Goal: Information Seeking & Learning: Learn about a topic

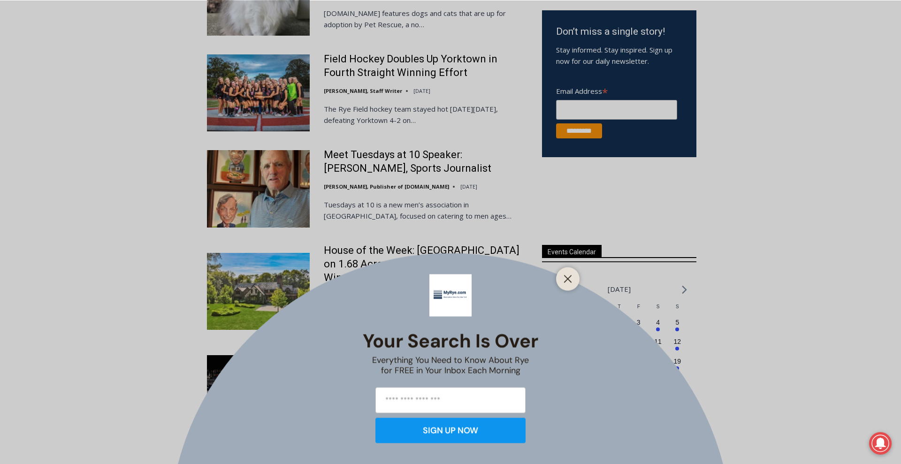
scroll to position [447, 0]
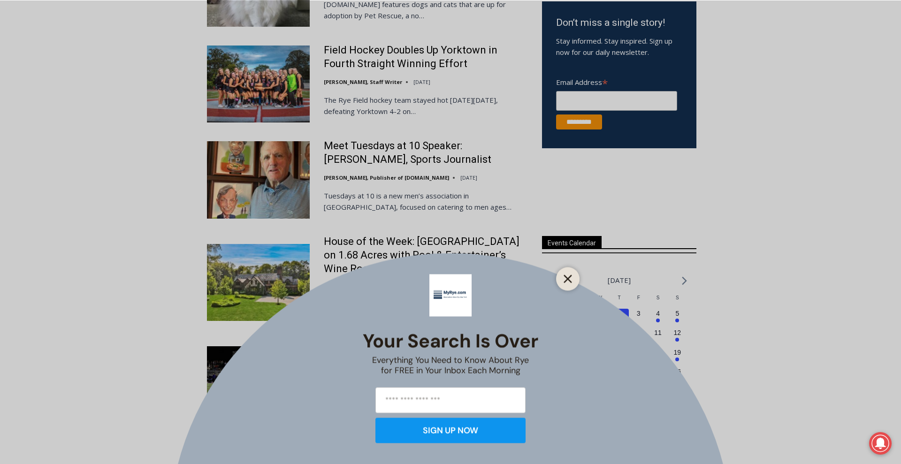
click at [568, 278] on line "Close" at bounding box center [568, 278] width 7 height 7
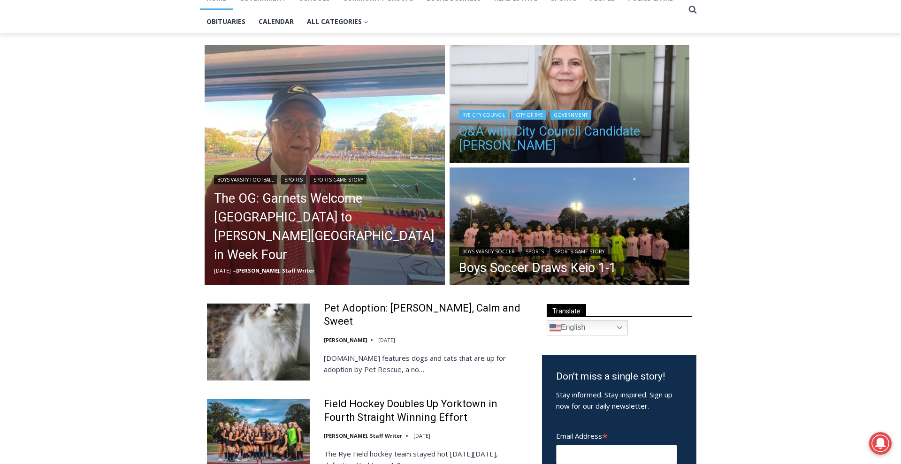
scroll to position [92, 0]
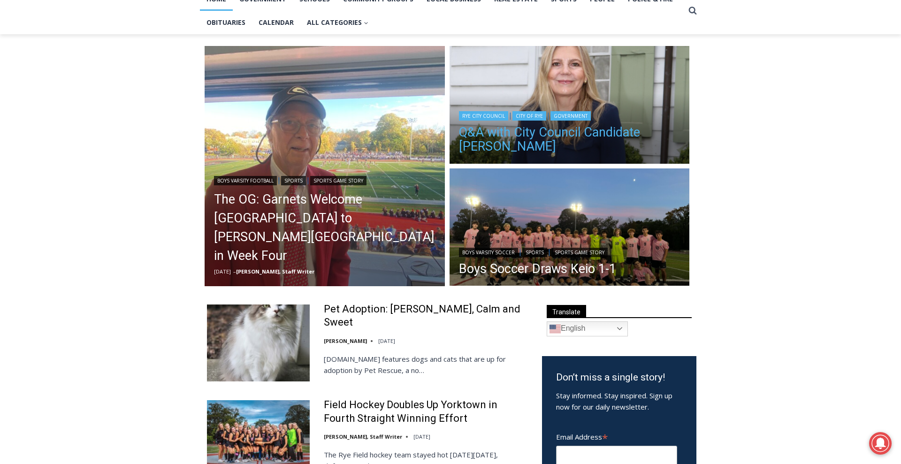
click at [511, 141] on link "Q&A with City Council Candidate [PERSON_NAME]" at bounding box center [570, 139] width 222 height 28
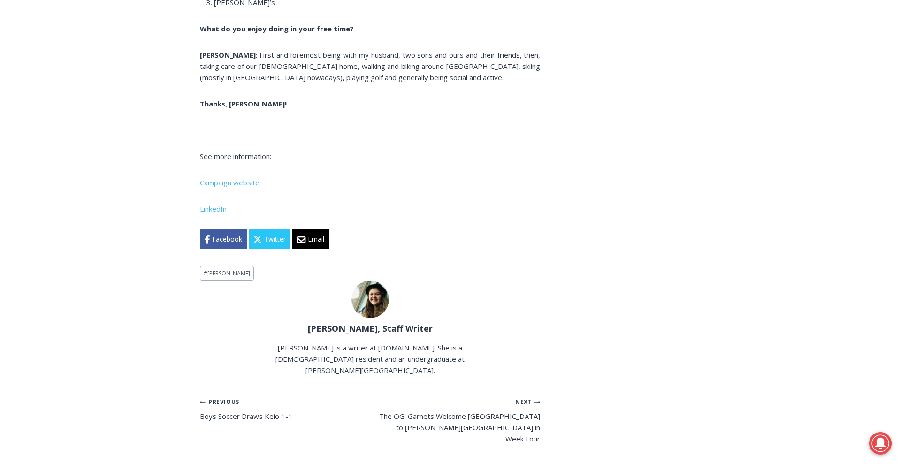
scroll to position [6595, 0]
